Goal: Task Accomplishment & Management: Use online tool/utility

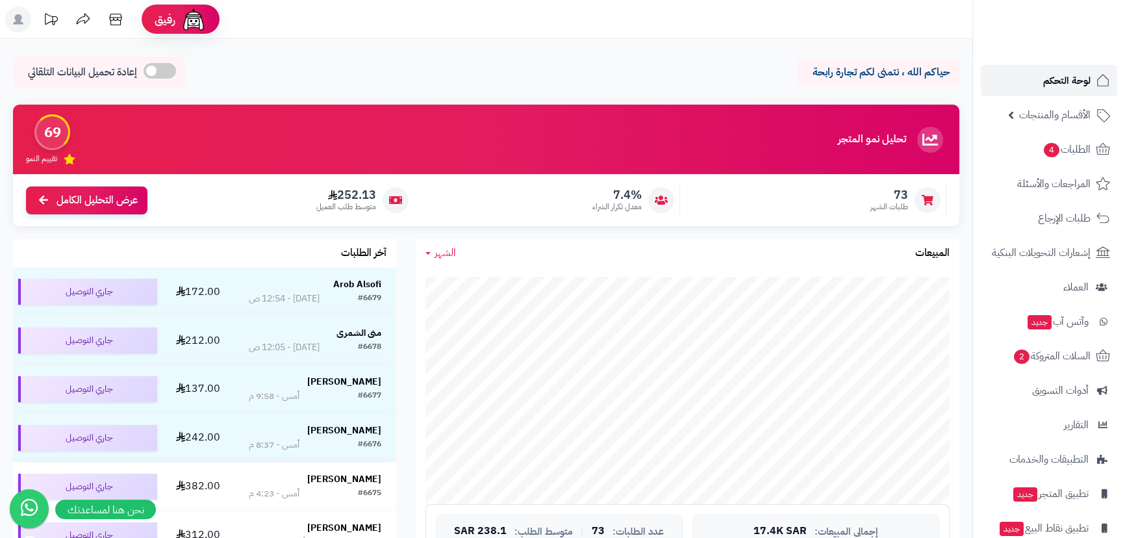
click at [1051, 76] on span "لوحة التحكم" at bounding box center [1066, 80] width 47 height 18
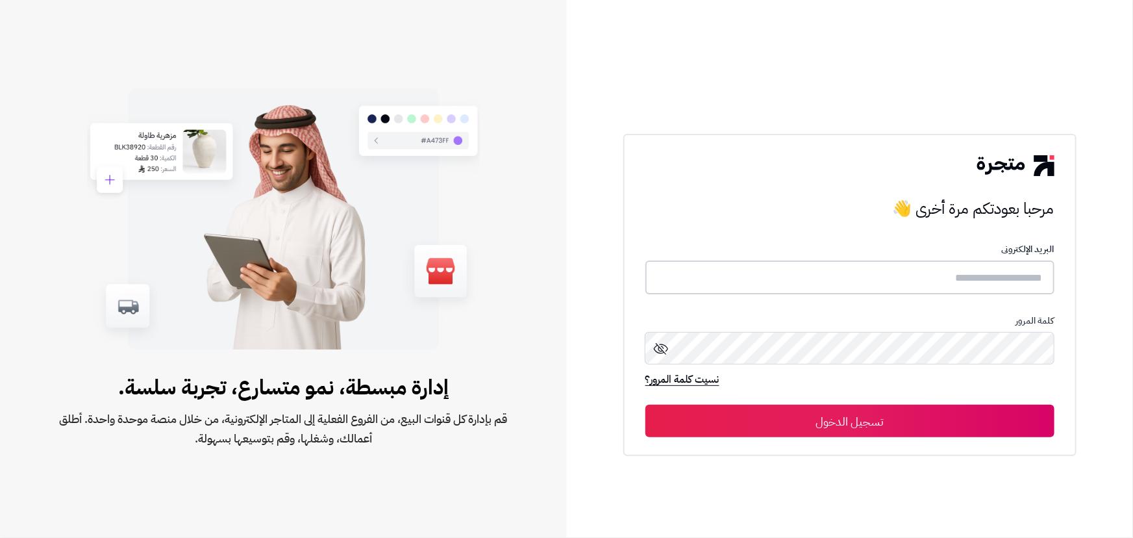
type input "**********"
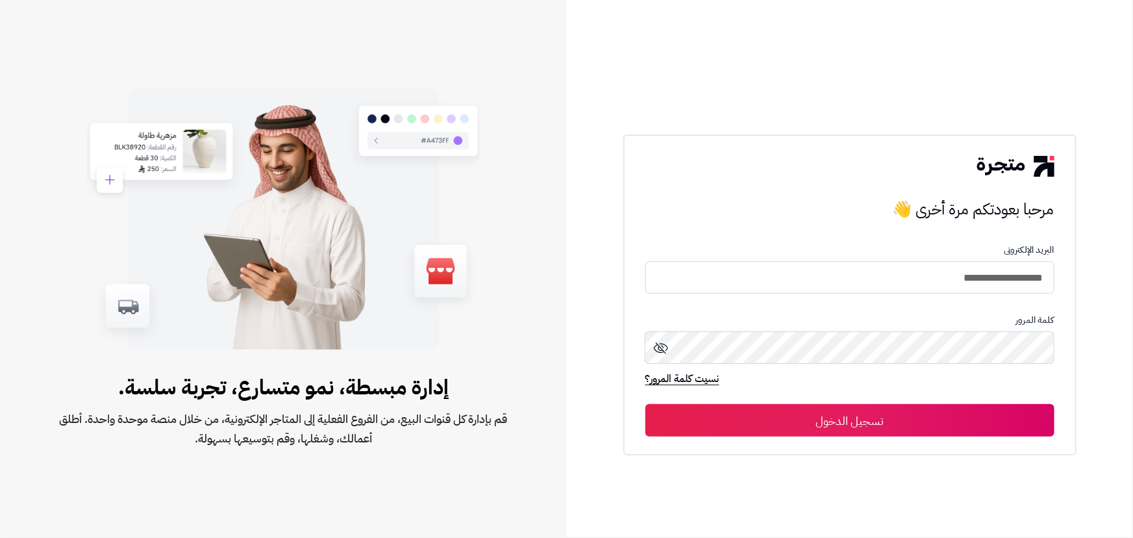
click at [948, 427] on button "تسجيل الدخول" at bounding box center [850, 420] width 409 height 32
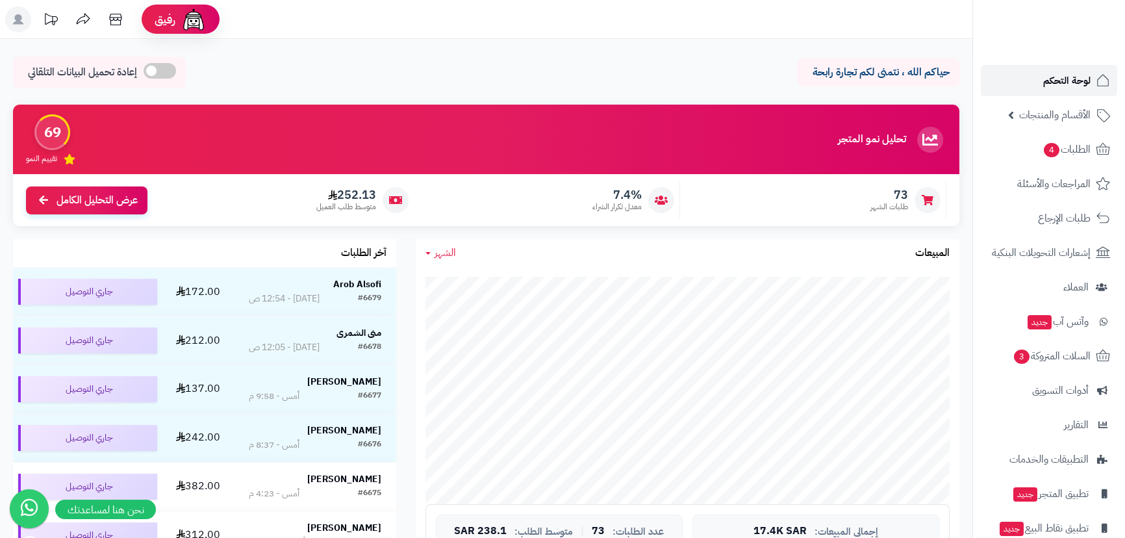
click at [1066, 77] on span "لوحة التحكم" at bounding box center [1066, 80] width 47 height 18
click at [1054, 77] on span "لوحة التحكم" at bounding box center [1066, 80] width 47 height 18
click at [1063, 353] on span "السلات المتروكة 3" at bounding box center [1051, 356] width 79 height 18
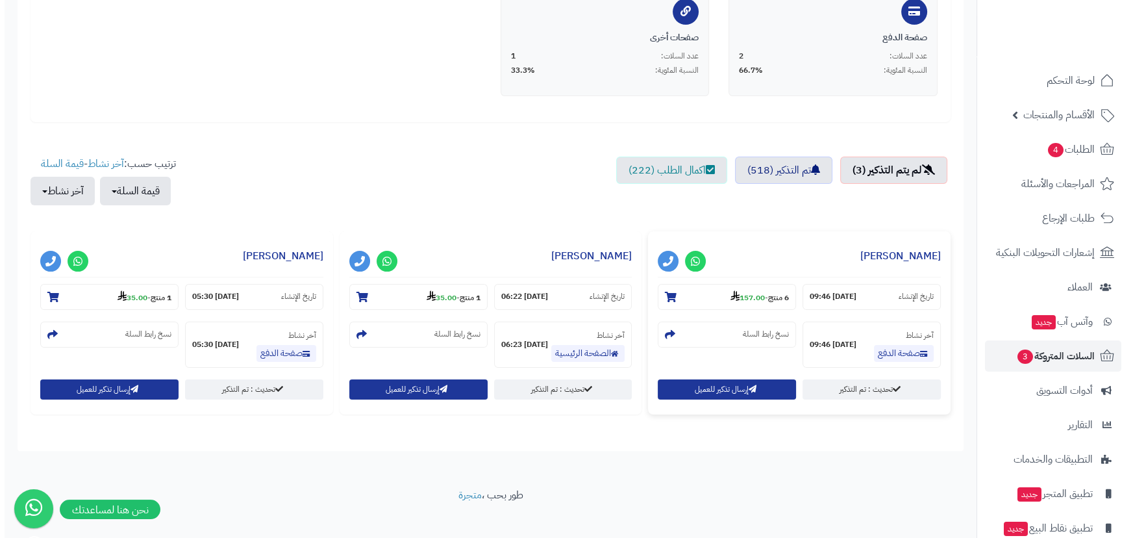
scroll to position [333, 0]
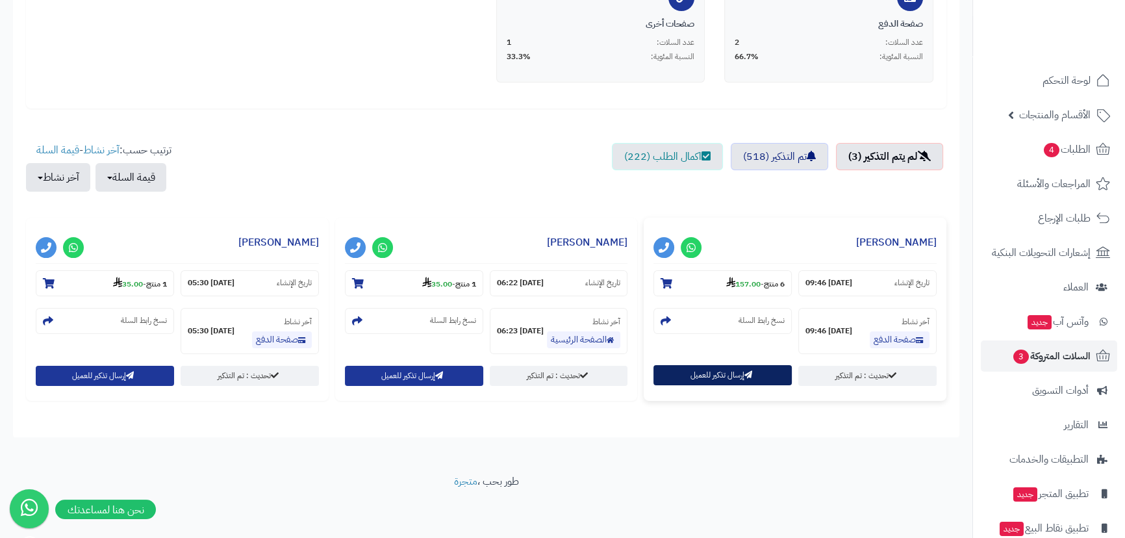
click at [719, 378] on button "إرسال تذكير للعميل" at bounding box center [722, 375] width 138 height 20
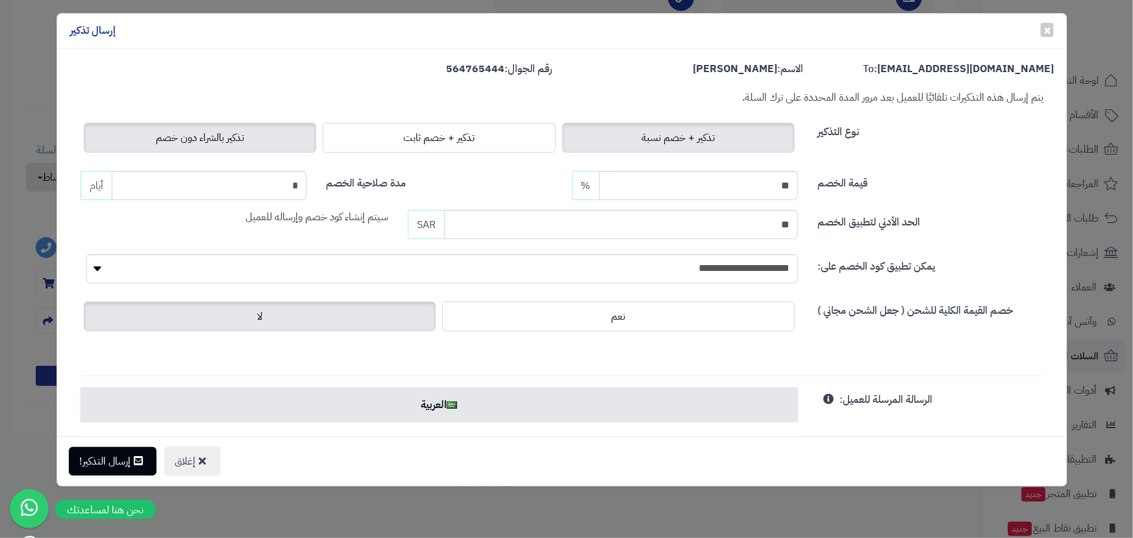
click at [195, 136] on span "تذكير بالشراء دون خصم" at bounding box center [200, 138] width 88 height 16
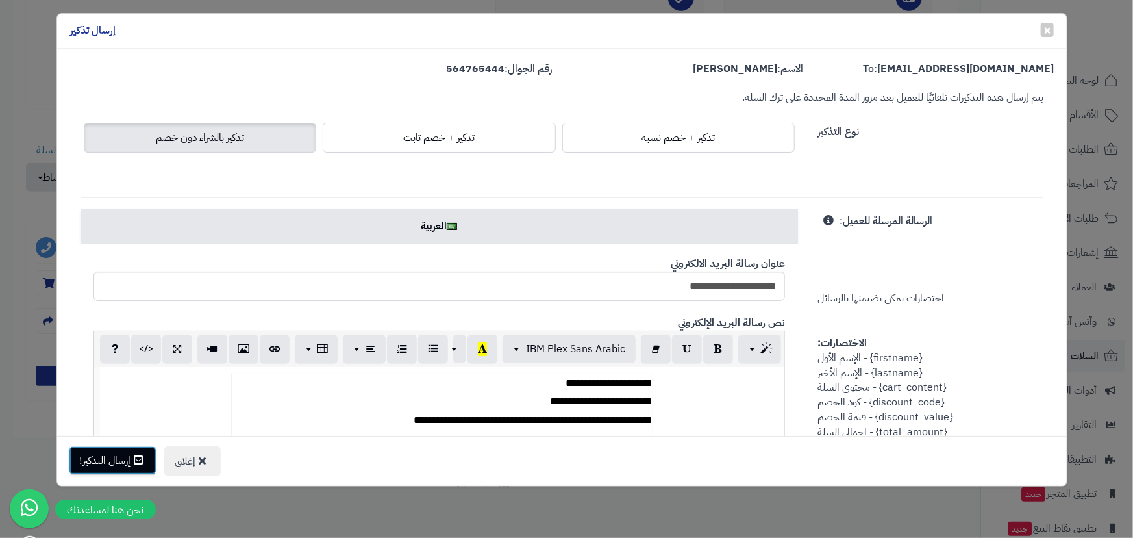
click at [112, 459] on button "إرسال التذكير!" at bounding box center [113, 460] width 88 height 29
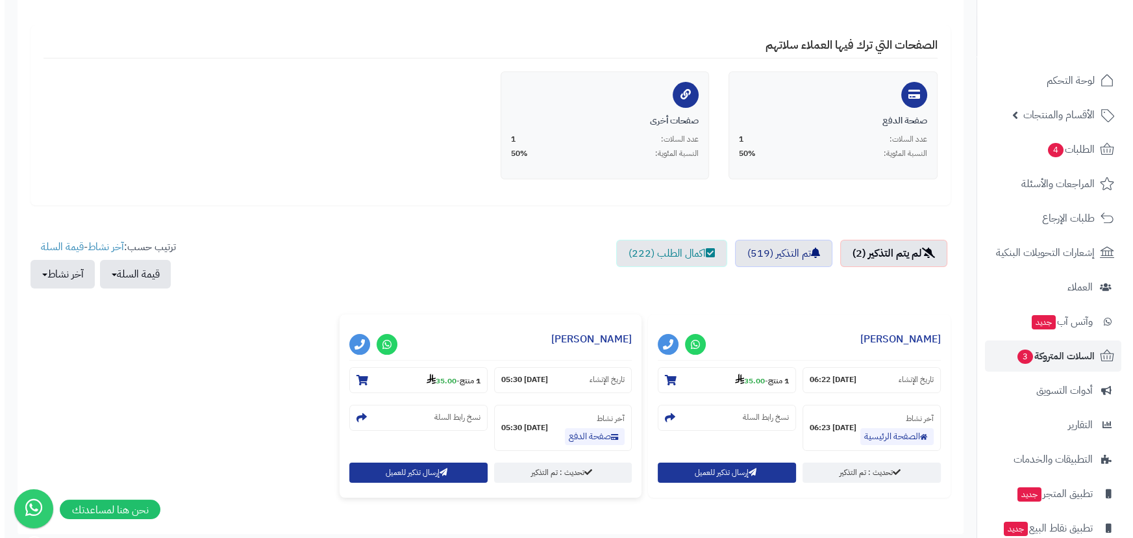
scroll to position [273, 0]
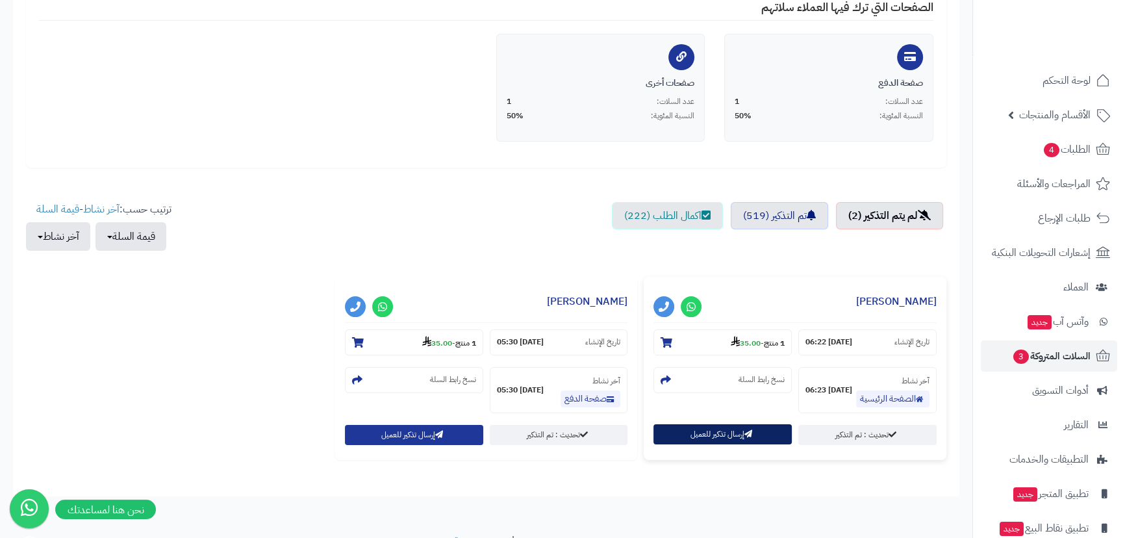
click at [701, 433] on button "إرسال تذكير للعميل" at bounding box center [722, 434] width 138 height 20
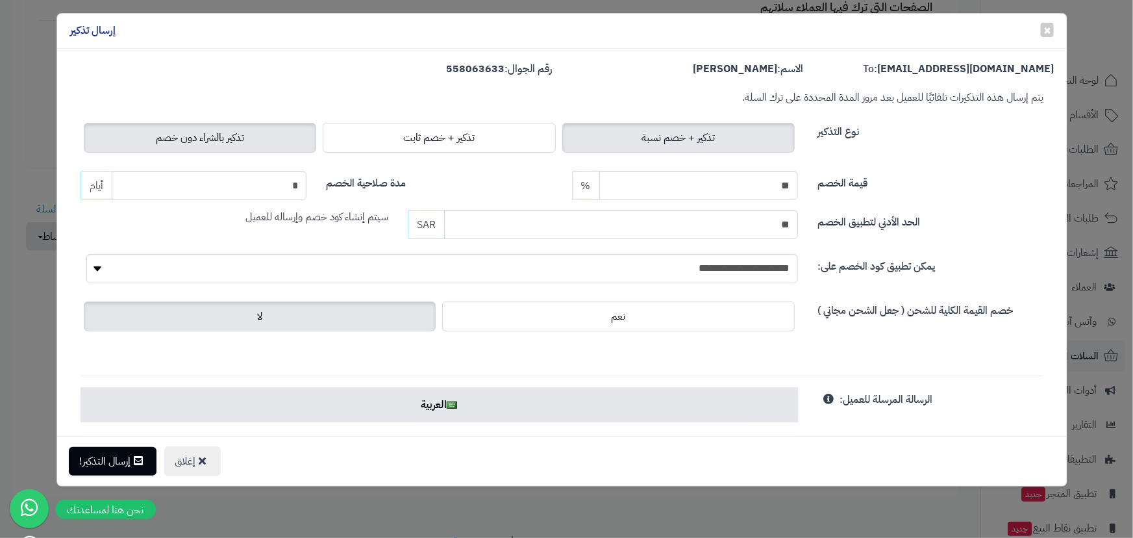
click at [136, 137] on label "تذكير بالشراء دون خصم" at bounding box center [200, 138] width 233 height 30
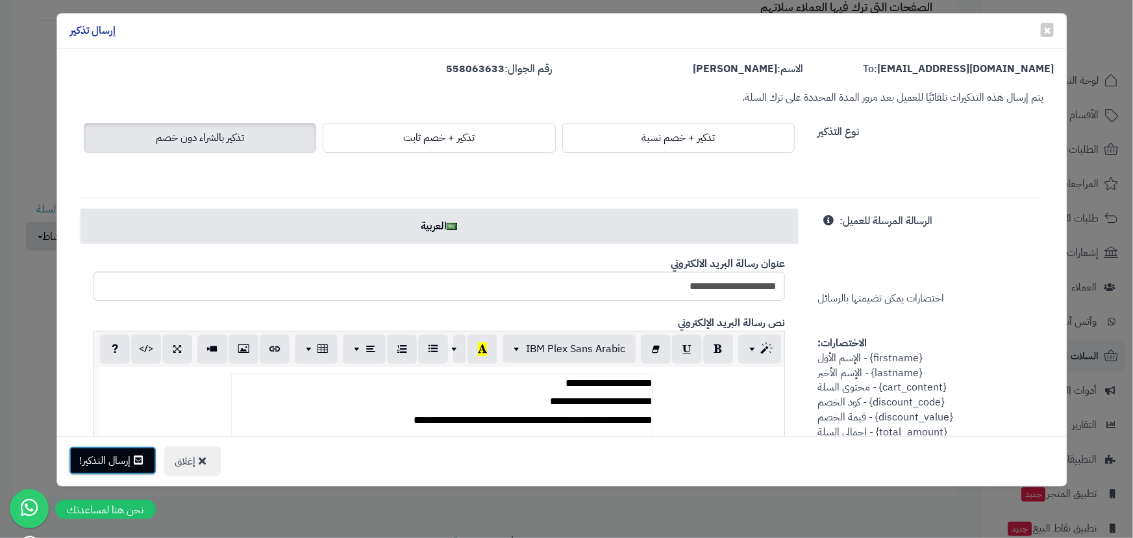
click at [101, 461] on button "إرسال التذكير!" at bounding box center [113, 460] width 88 height 29
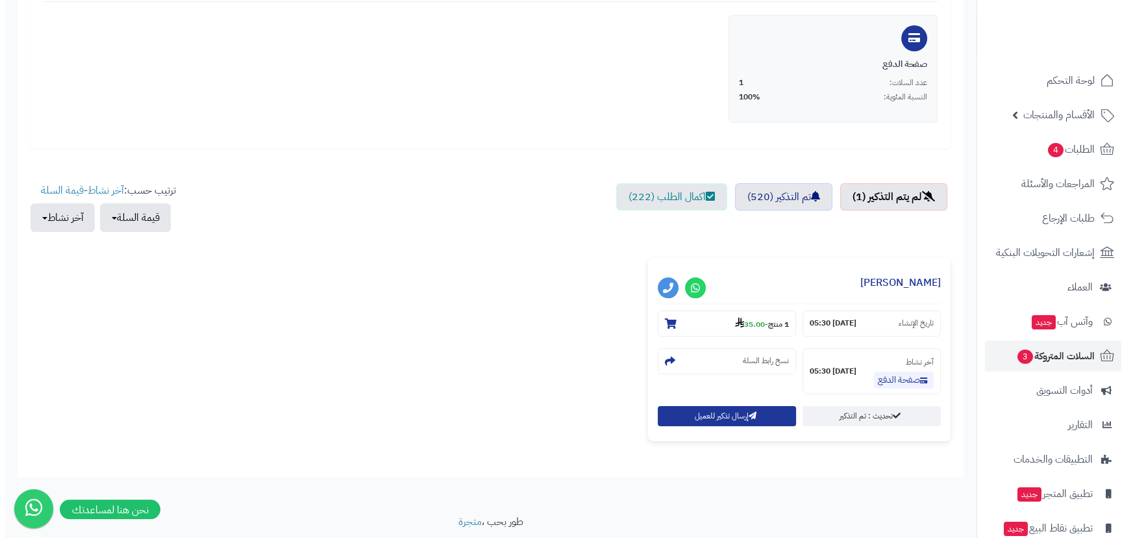
scroll to position [295, 0]
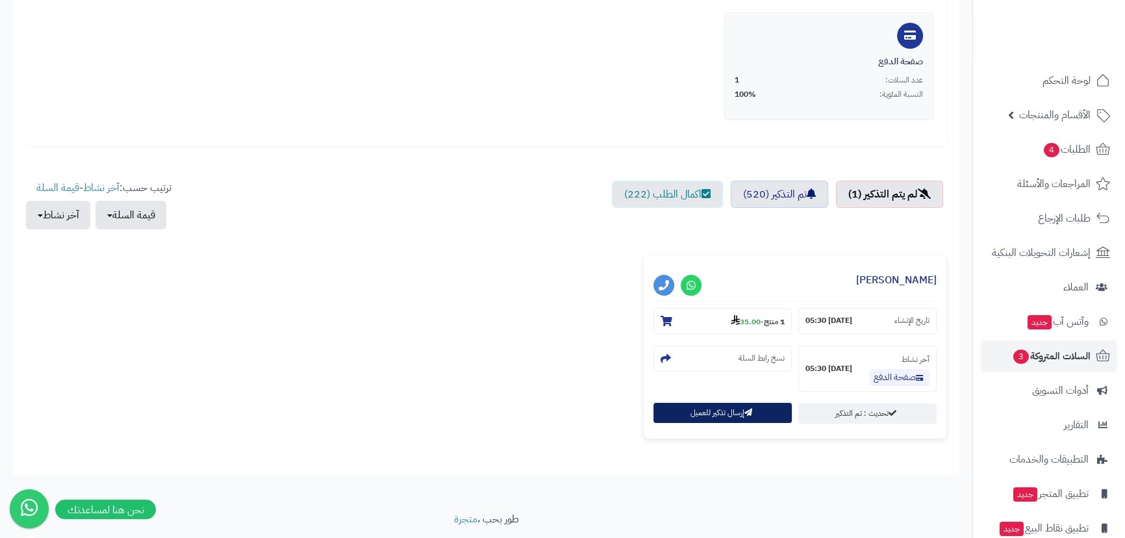
click at [689, 409] on button "إرسال تذكير للعميل" at bounding box center [722, 413] width 138 height 20
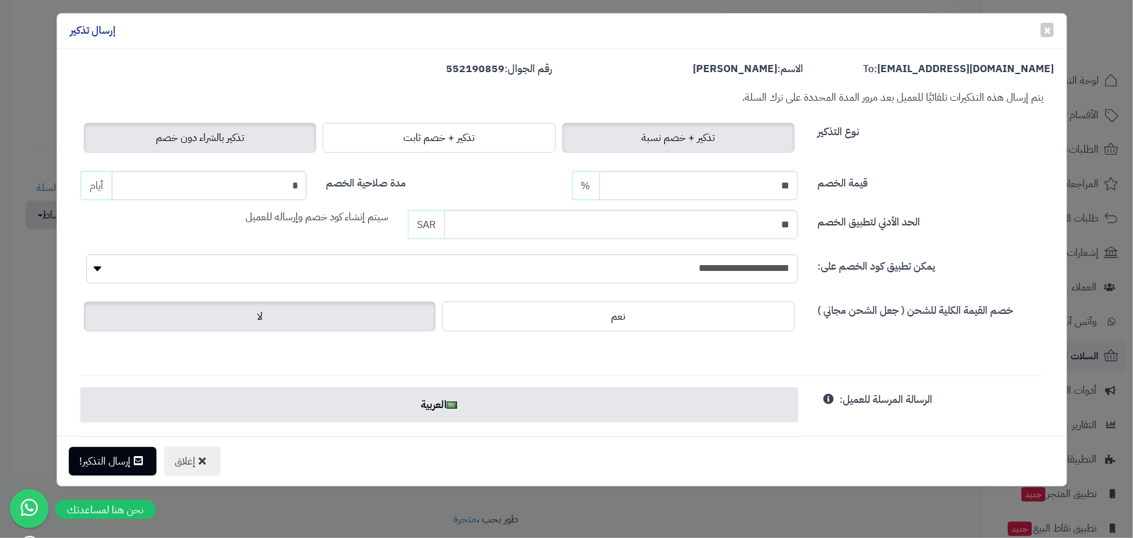
click at [183, 140] on span "تذكير بالشراء دون خصم" at bounding box center [200, 138] width 88 height 16
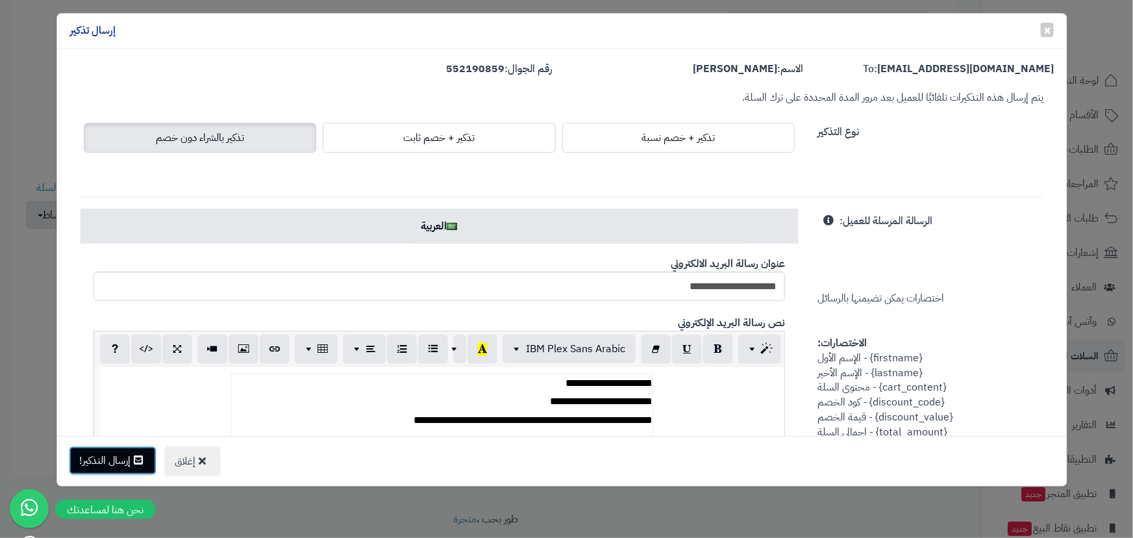
click at [114, 455] on button "إرسال التذكير!" at bounding box center [113, 460] width 88 height 29
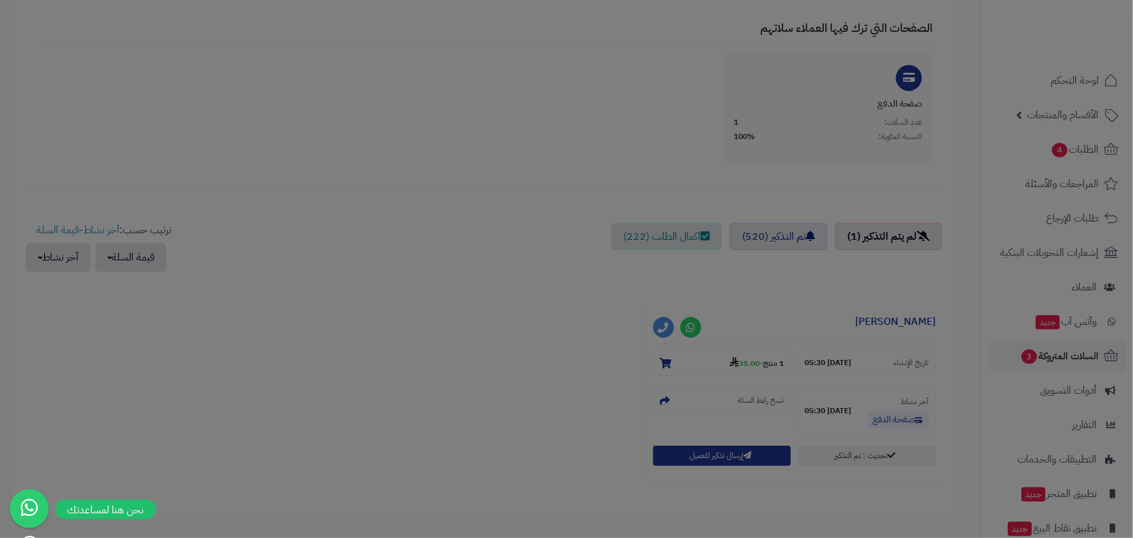
scroll to position [337, 0]
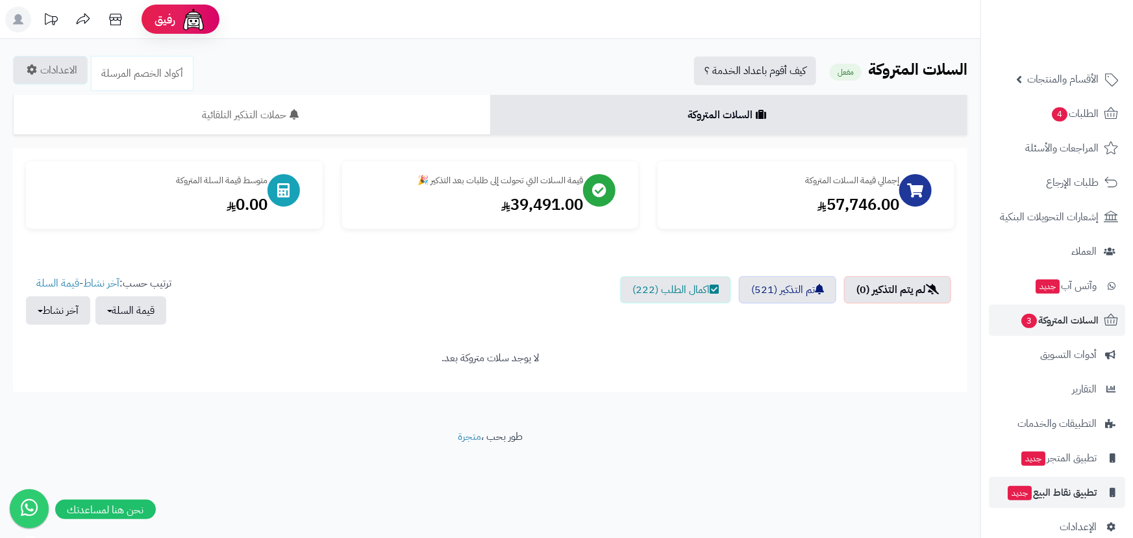
scroll to position [56, 0]
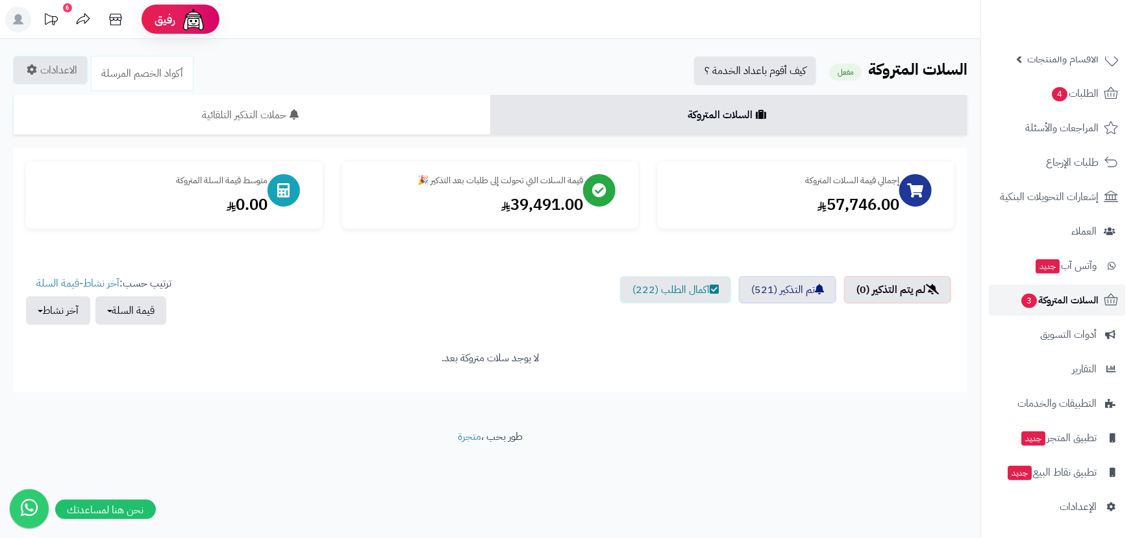
click at [1038, 297] on span "السلات المتروكة 3" at bounding box center [1059, 300] width 79 height 18
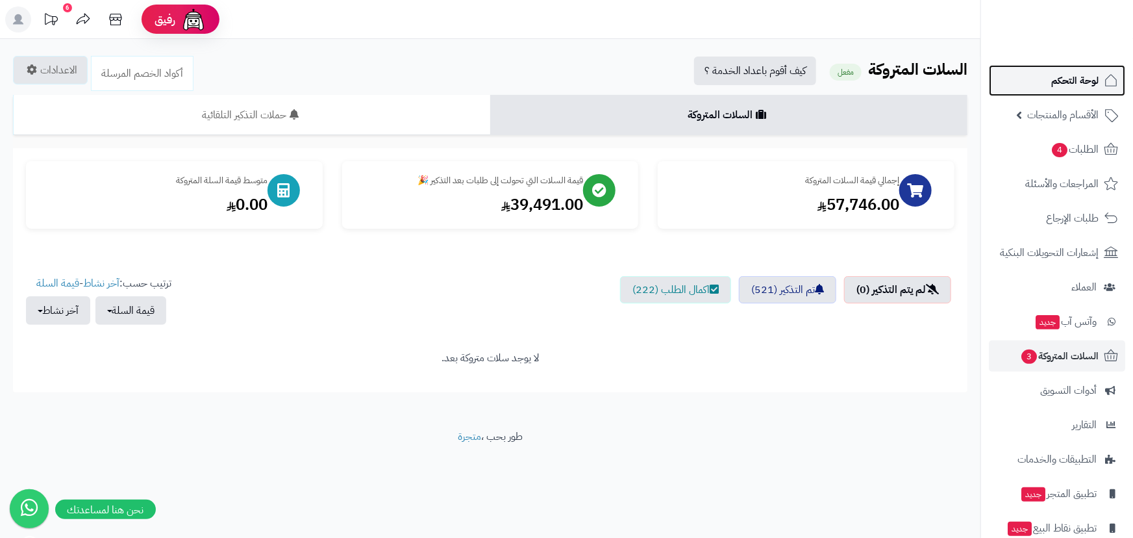
click at [1066, 77] on span "لوحة التحكم" at bounding box center [1075, 80] width 47 height 18
